Goal: Information Seeking & Learning: Learn about a topic

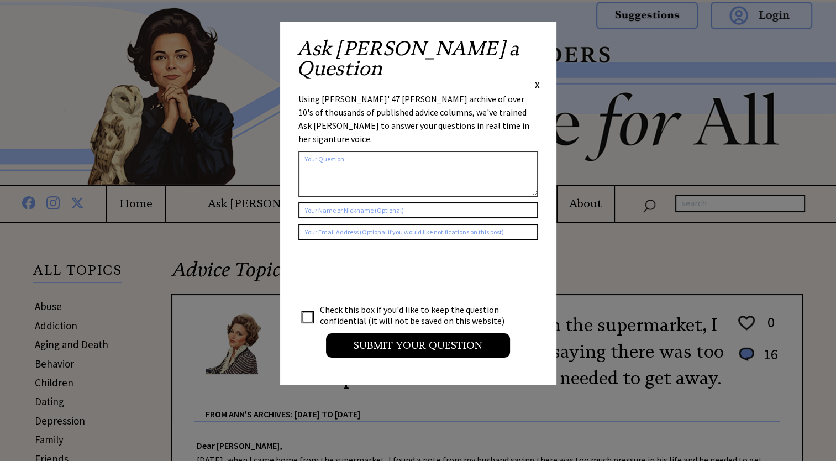
click at [536, 79] on span "X" at bounding box center [537, 84] width 5 height 11
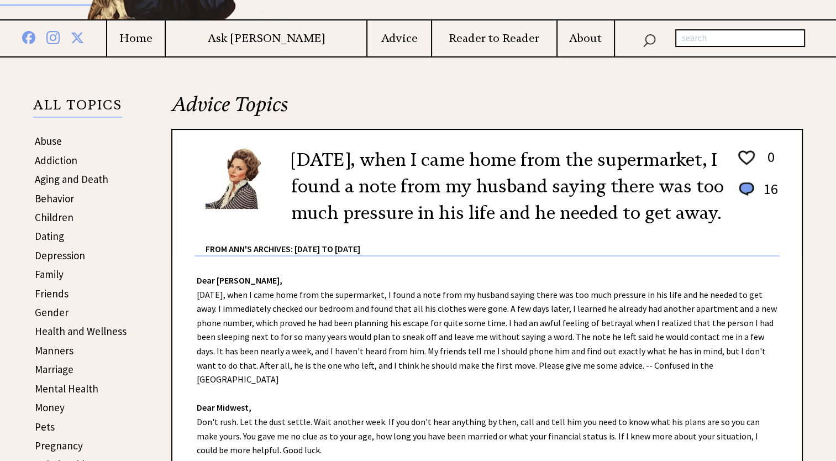
scroll to position [166, 0]
click at [55, 348] on link "Manners" at bounding box center [54, 349] width 39 height 13
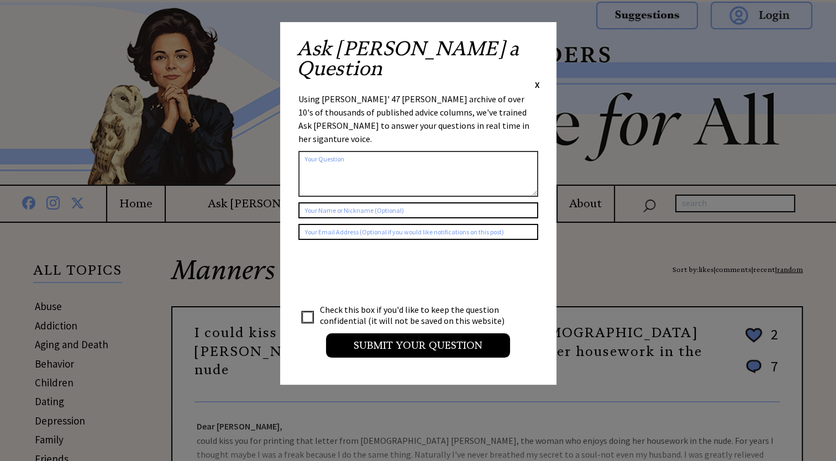
click at [538, 79] on span "X" at bounding box center [537, 84] width 5 height 11
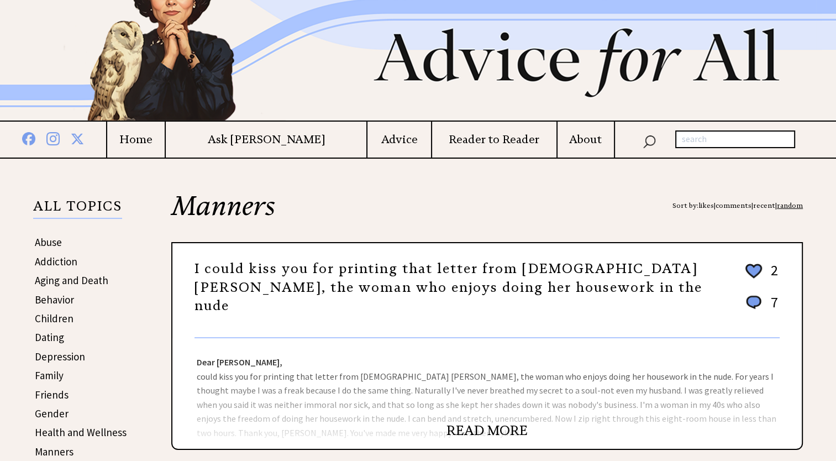
scroll to position [166, 0]
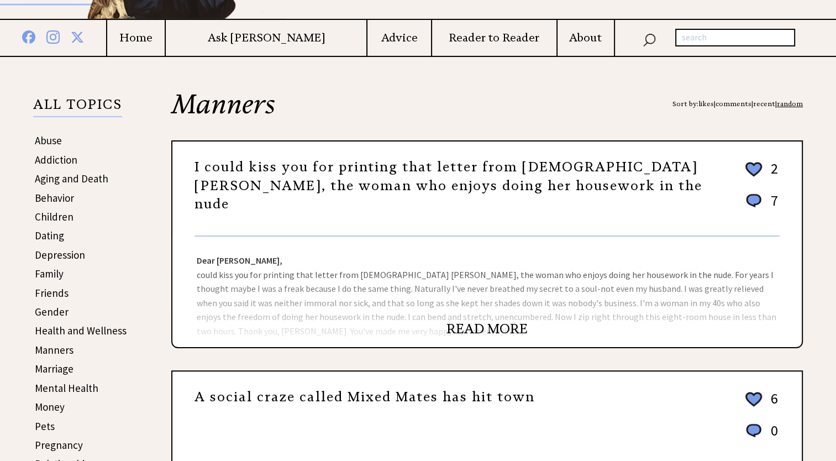
click at [454, 326] on link "READ MORE" at bounding box center [486, 328] width 81 height 17
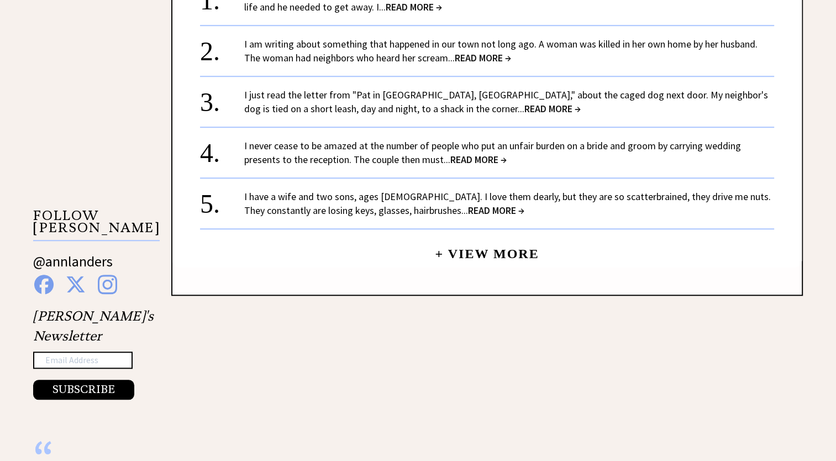
scroll to position [939, 0]
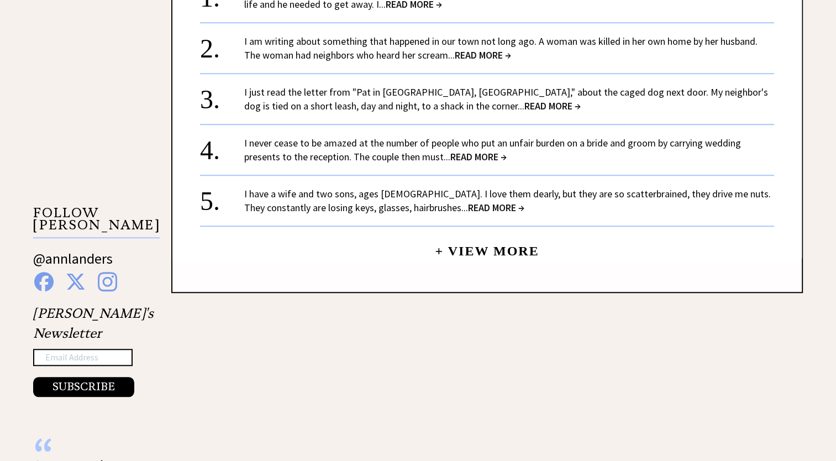
click at [496, 234] on link "+ View More" at bounding box center [487, 246] width 104 height 24
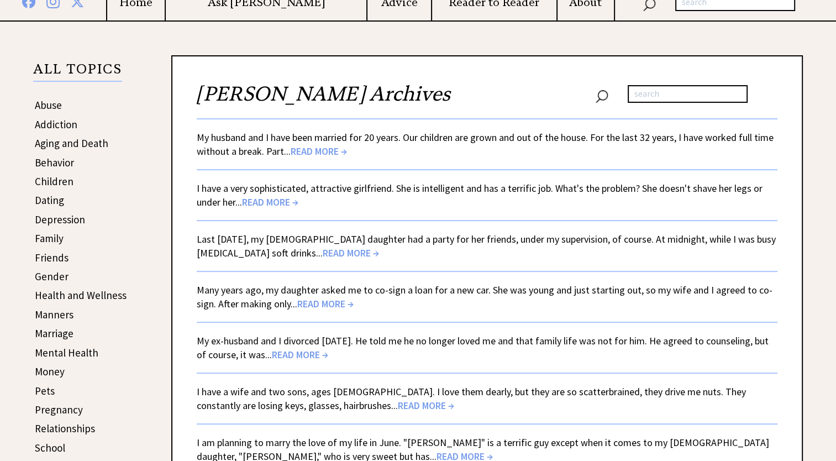
scroll to position [221, 0]
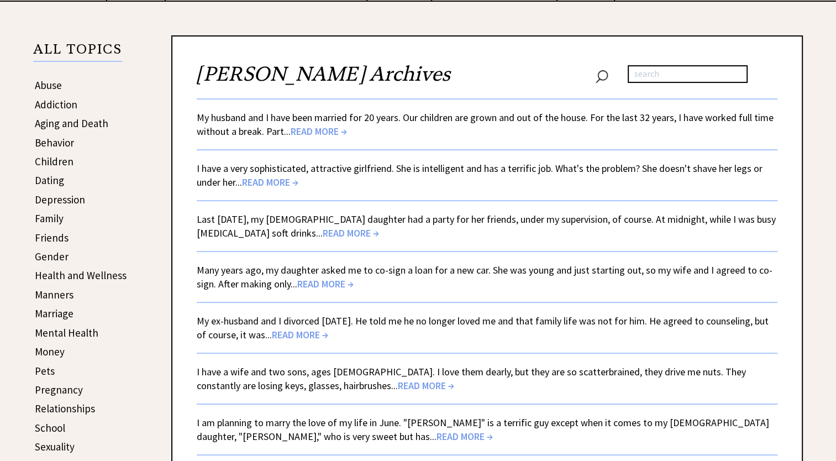
click at [343, 283] on span "READ MORE →" at bounding box center [325, 283] width 56 height 13
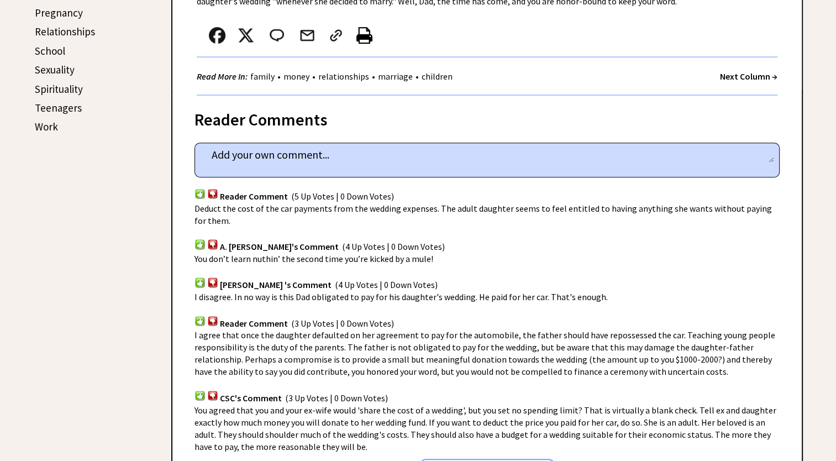
scroll to position [607, 0]
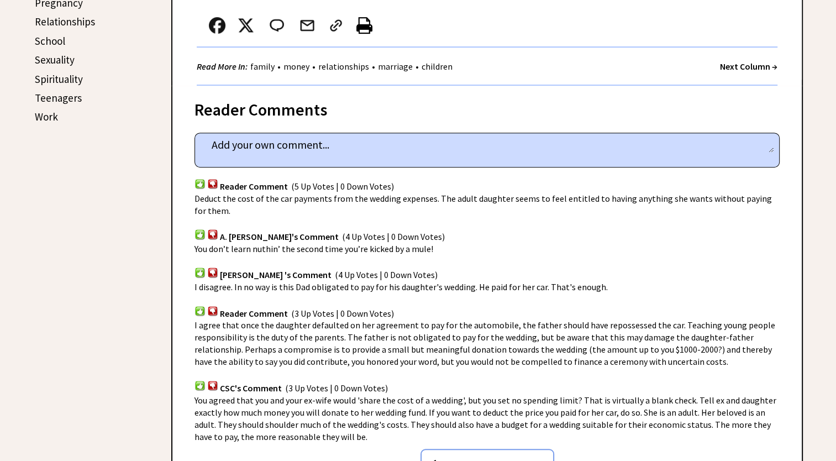
click at [51, 94] on link "Teenagers" at bounding box center [58, 97] width 47 height 13
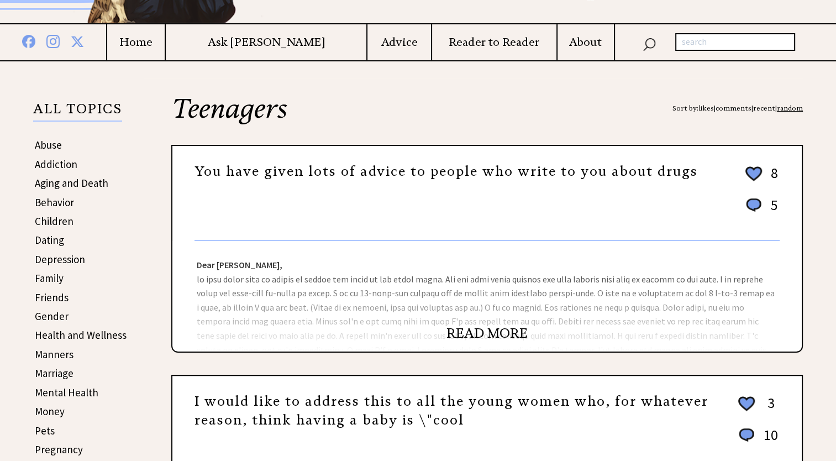
scroll to position [166, 0]
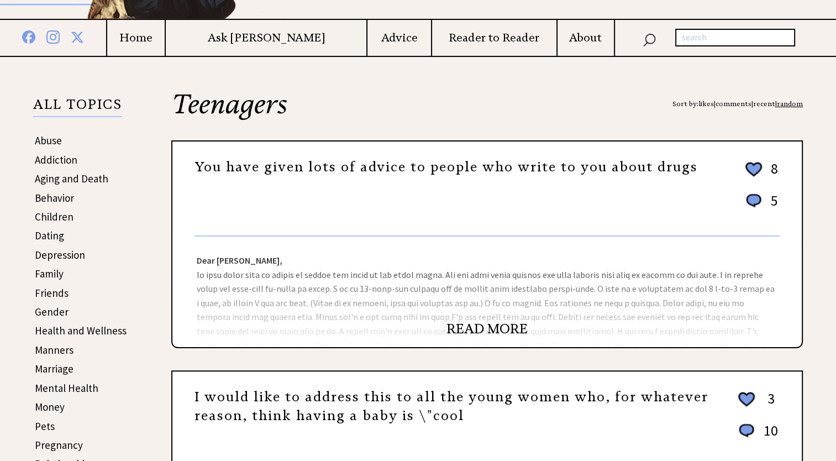
click at [467, 329] on link "READ MORE" at bounding box center [486, 328] width 81 height 17
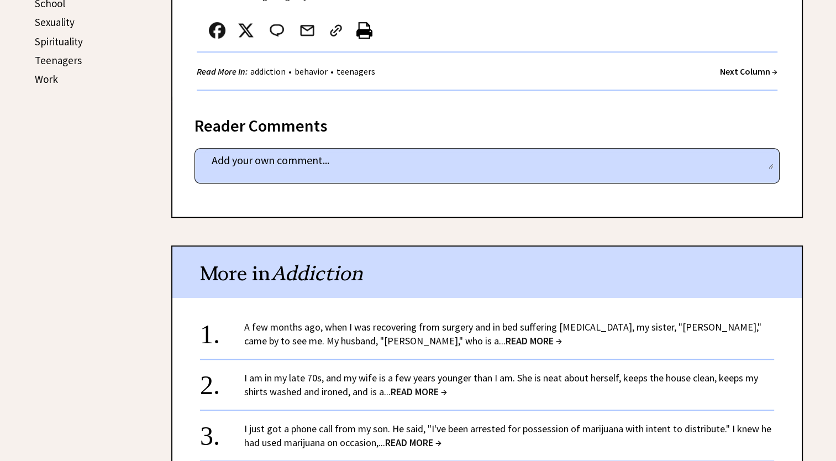
scroll to position [663, 0]
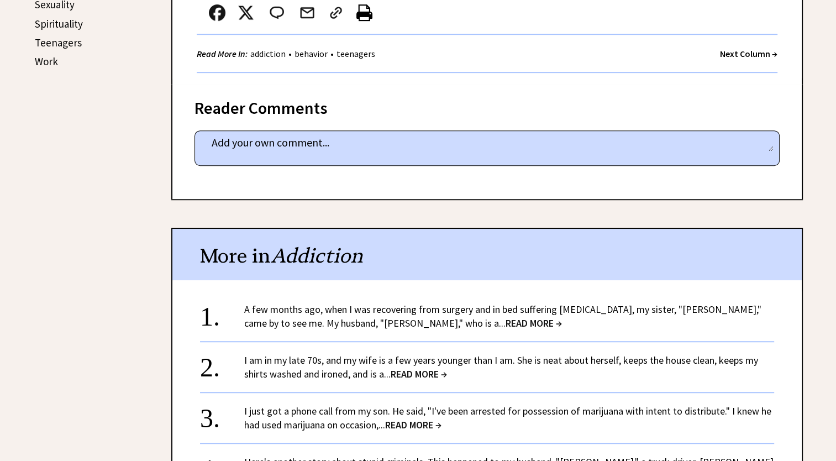
click at [505, 316] on span "READ MORE →" at bounding box center [533, 322] width 56 height 13
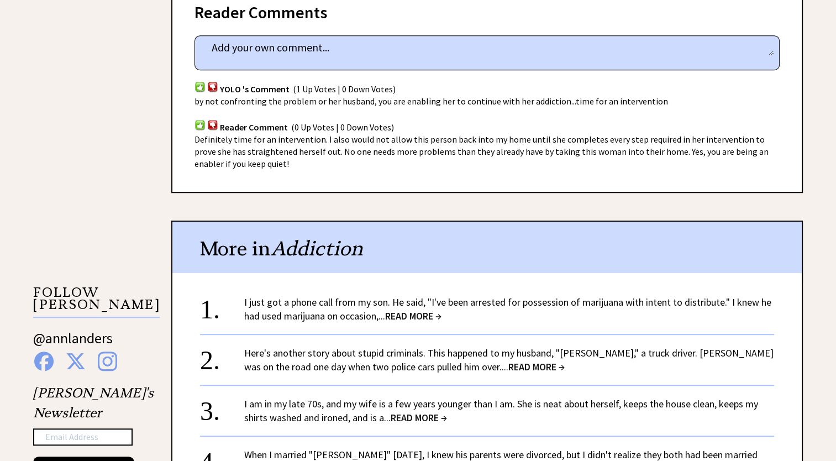
scroll to position [773, 0]
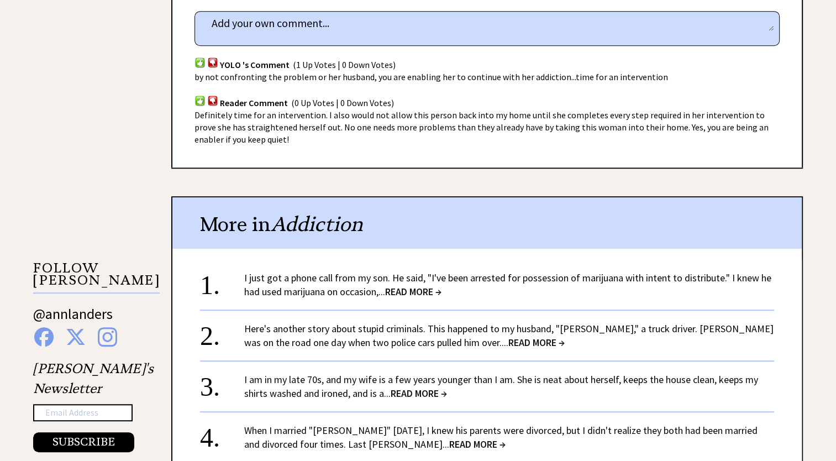
click at [508, 338] on span "READ MORE →" at bounding box center [536, 342] width 56 height 13
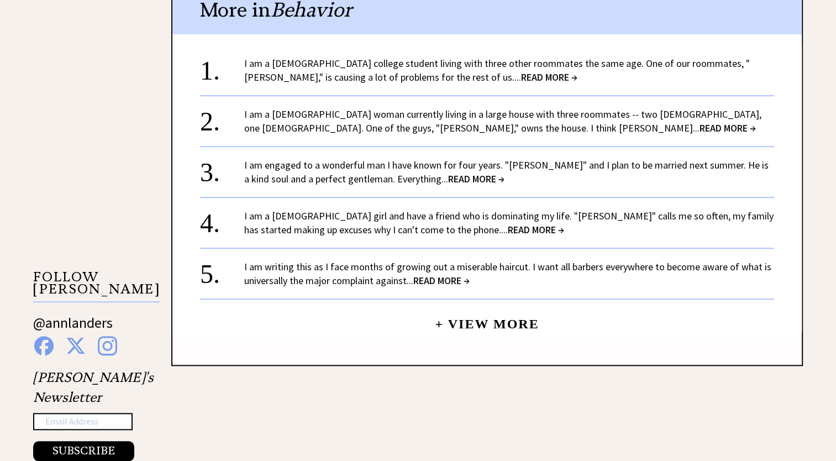
scroll to position [884, 0]
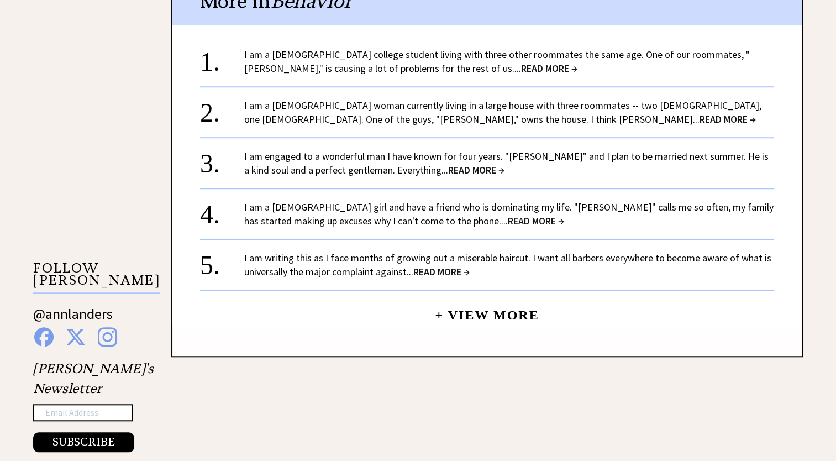
click at [384, 252] on link "I am writing this as I face months of growing out a miserable haircut. I want a…" at bounding box center [507, 264] width 527 height 27
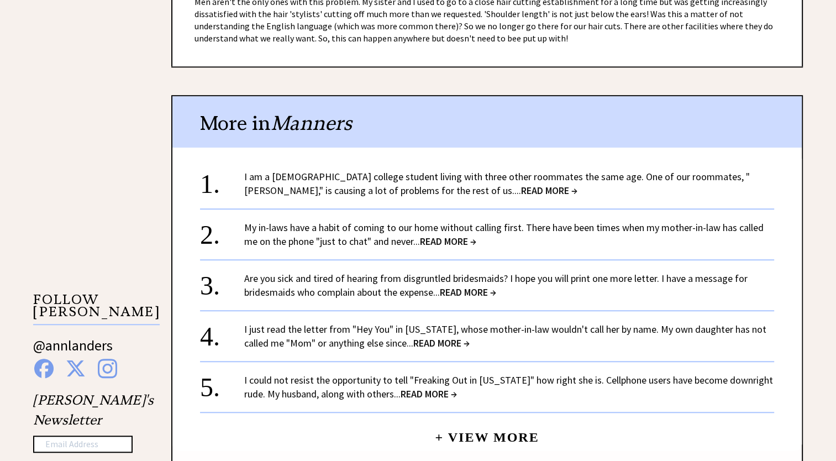
scroll to position [884, 0]
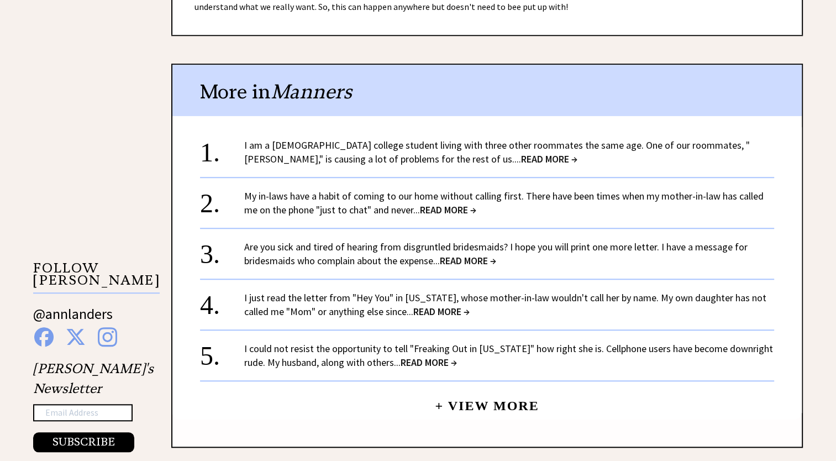
click at [422, 356] on span "READ MORE →" at bounding box center [428, 362] width 56 height 13
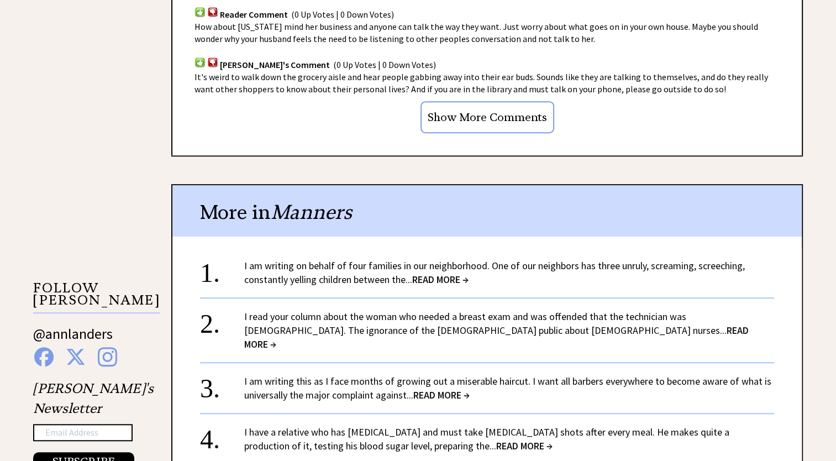
scroll to position [884, 0]
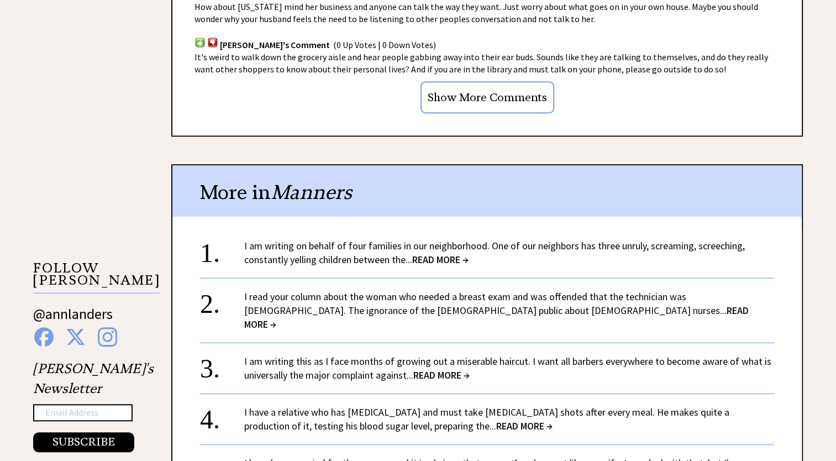
click at [464, 304] on span "READ MORE →" at bounding box center [496, 317] width 504 height 27
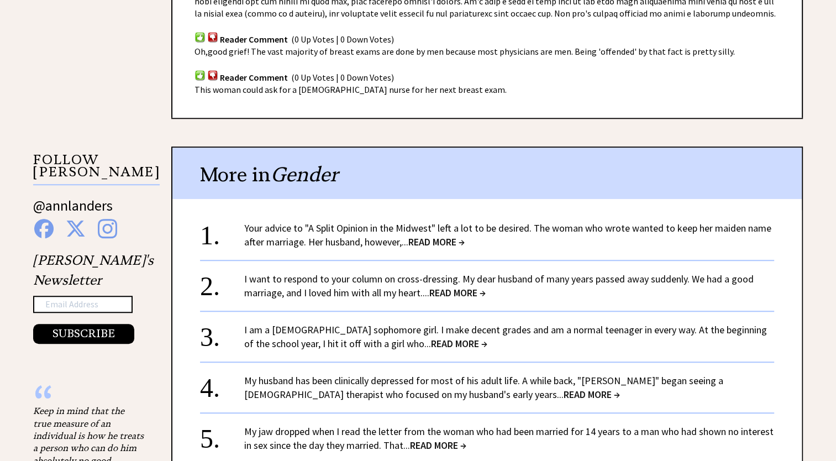
scroll to position [884, 0]
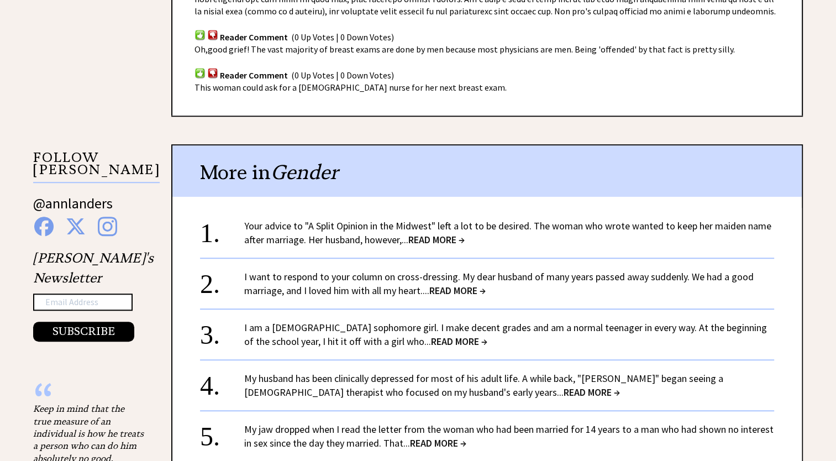
click at [431, 335] on span "READ MORE →" at bounding box center [459, 341] width 56 height 13
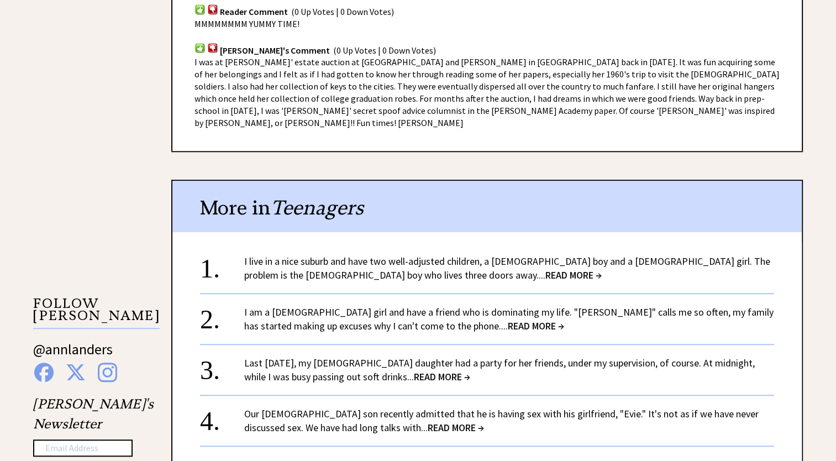
scroll to position [884, 0]
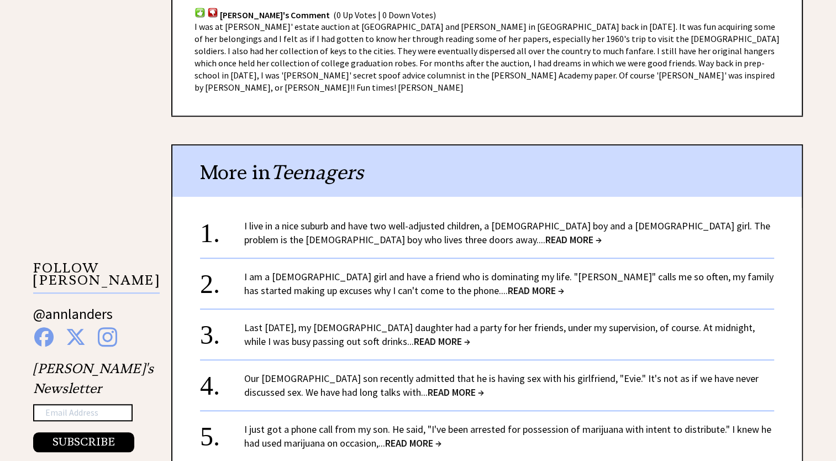
click at [427, 385] on span "READ MORE →" at bounding box center [455, 391] width 56 height 13
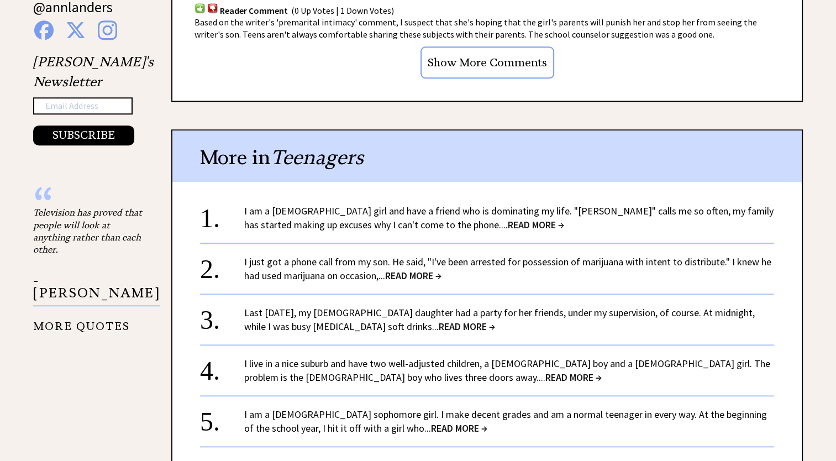
scroll to position [1104, 0]
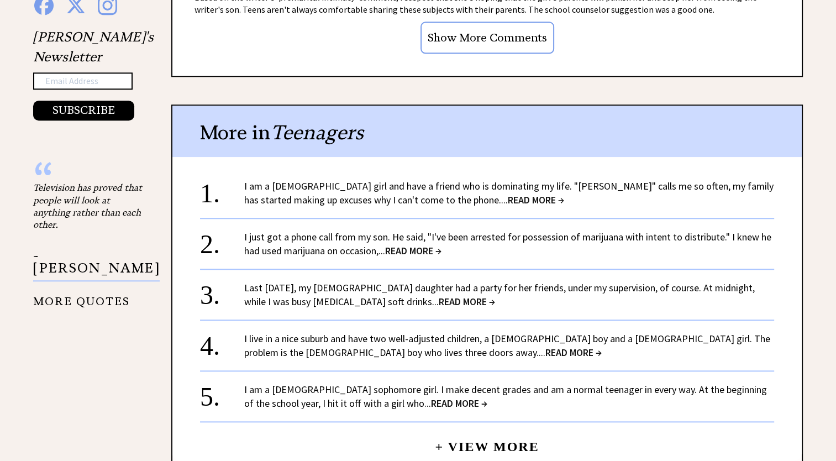
click at [545, 346] on span "READ MORE →" at bounding box center [573, 352] width 56 height 13
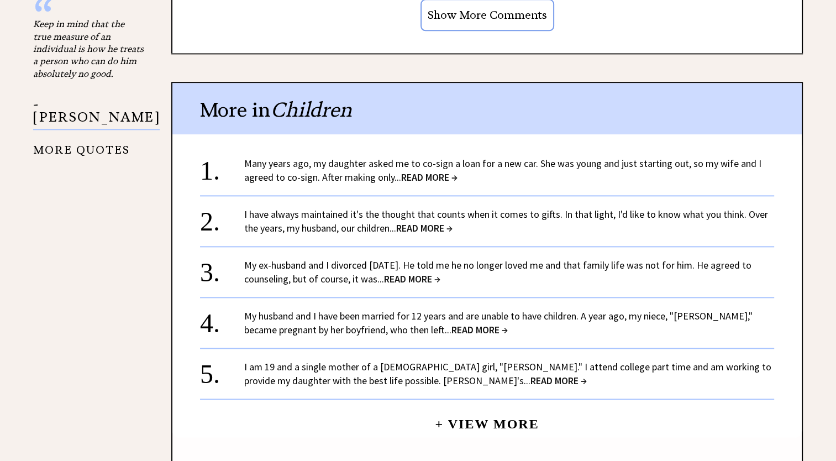
scroll to position [1381, 0]
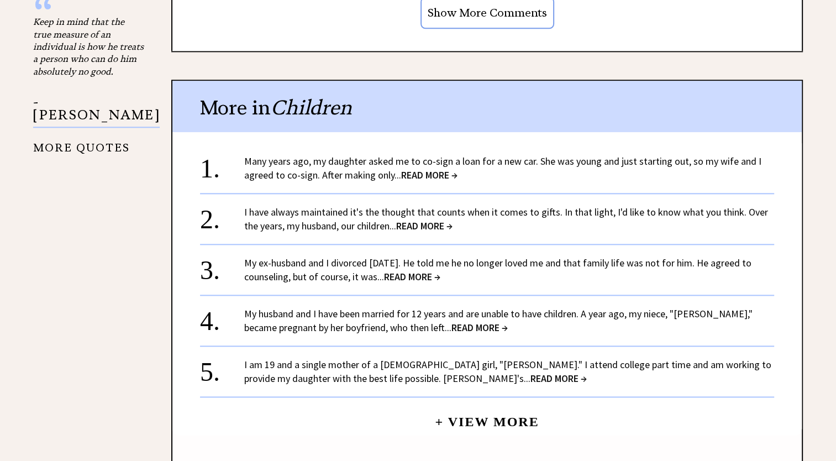
click at [530, 372] on span "READ MORE →" at bounding box center [558, 378] width 56 height 13
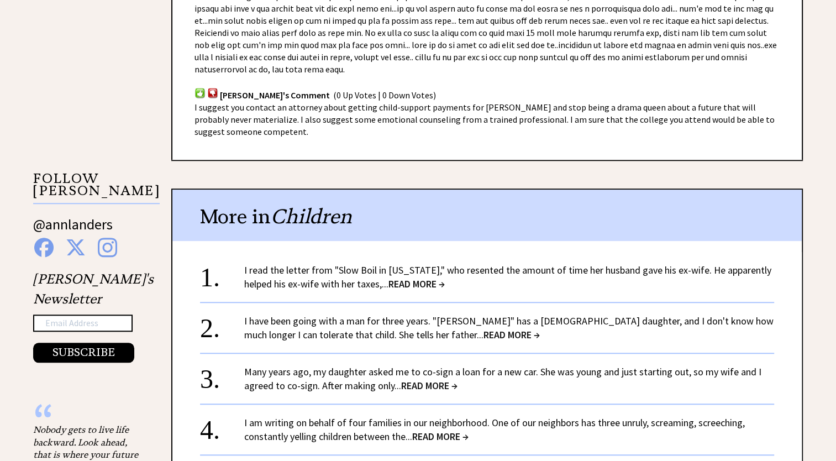
scroll to position [994, 0]
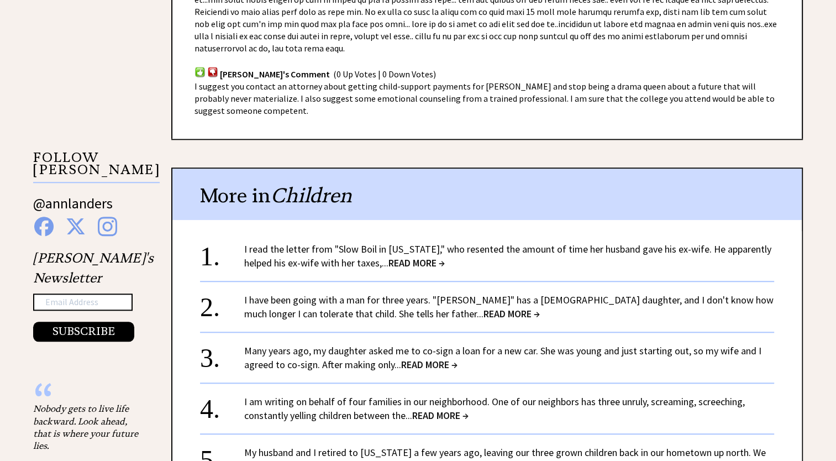
click at [483, 307] on span "READ MORE →" at bounding box center [511, 313] width 56 height 13
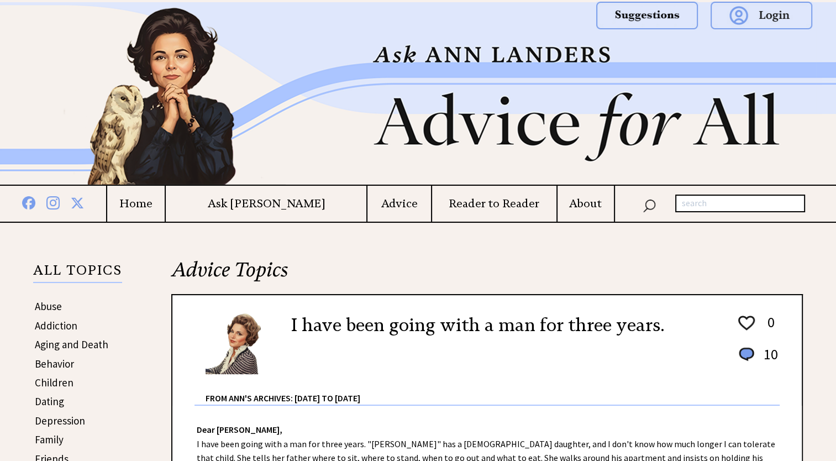
scroll to position [166, 0]
